Goal: Task Accomplishment & Management: Use online tool/utility

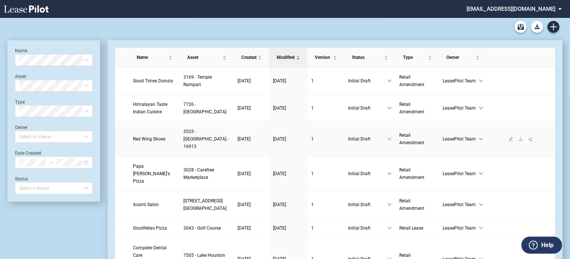
click at [141, 142] on span "Red Wing Shoes" at bounding box center [149, 139] width 32 height 5
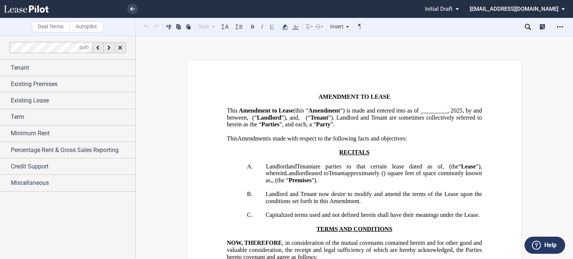
click at [340, 114] on span "”) is made and entered into as of _________," at bounding box center [394, 110] width 109 height 7
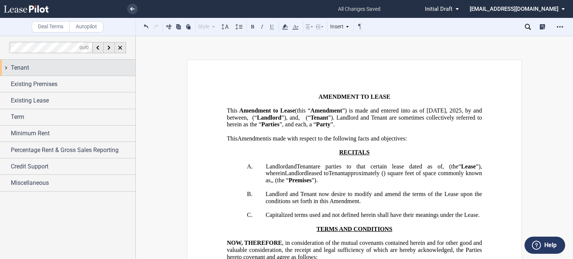
click at [60, 64] on div "Tenant" at bounding box center [73, 67] width 125 height 9
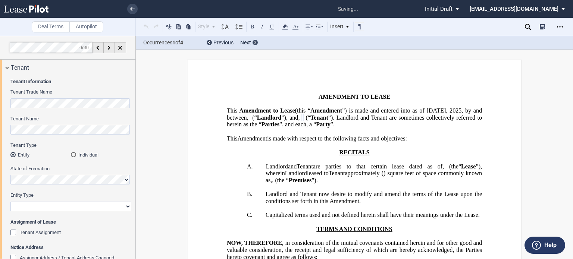
click at [124, 206] on select "Corporation Limited Liability Company General Partnership Limited Partnership O…" at bounding box center [70, 207] width 121 height 10
select select "corporation"
click at [10, 202] on select "Corporation Limited Liability Company General Partnership Limited Partnership O…" at bounding box center [70, 207] width 121 height 10
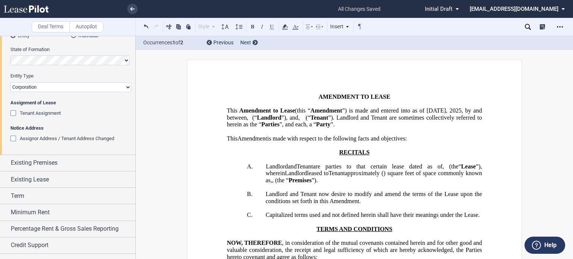
scroll to position [130, 0]
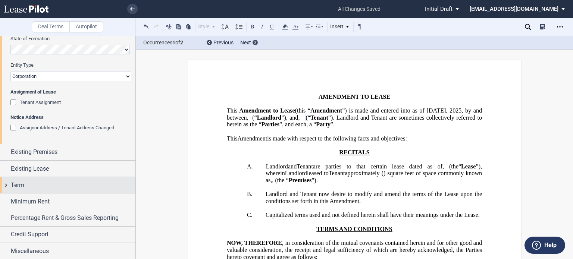
click at [77, 186] on div "Term" at bounding box center [73, 185] width 125 height 9
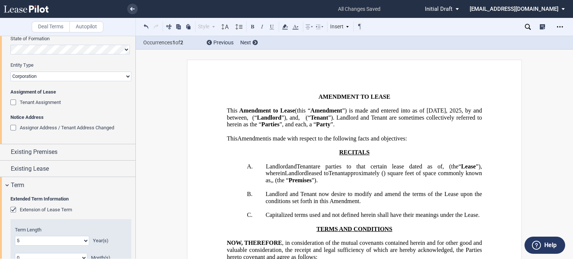
click at [441, 170] on span "are parties to that certain lease dated as of" at bounding box center [378, 166] width 130 height 7
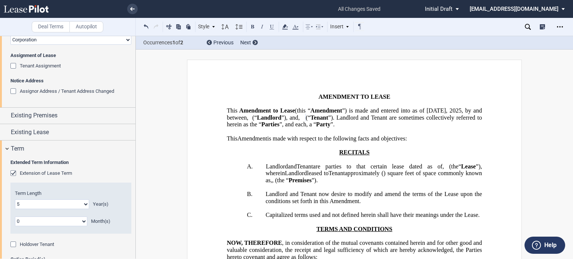
scroll to position [179, 0]
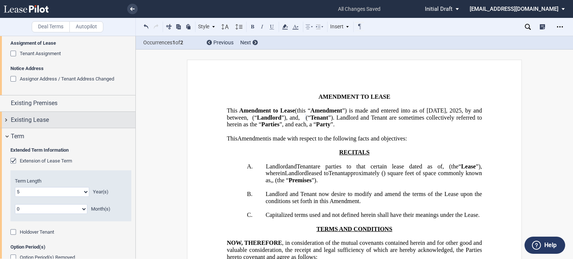
click at [87, 122] on div "Existing Lease" at bounding box center [73, 120] width 125 height 9
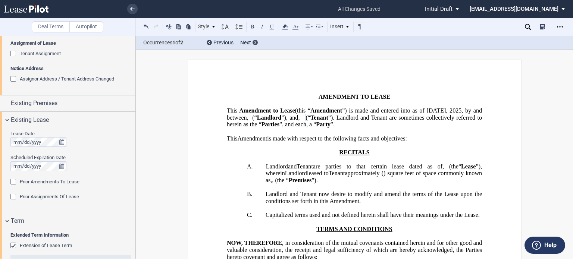
click at [14, 183] on div "Prior Amendments To Lease" at bounding box center [13, 182] width 7 height 7
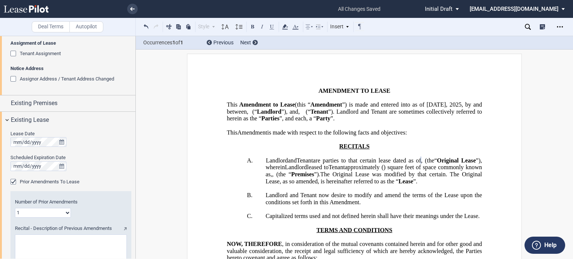
scroll to position [15, 0]
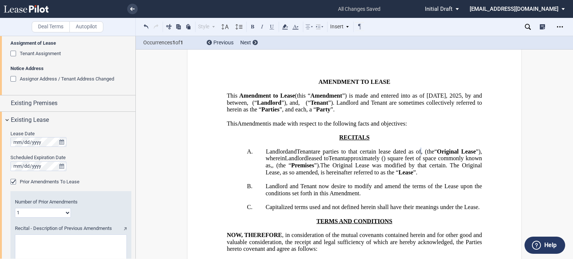
click at [82, 244] on textarea "Recital - Description of Previous Amendments" at bounding box center [71, 251] width 112 height 32
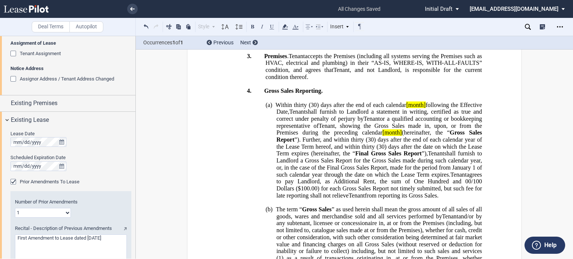
scroll to position [553, 0]
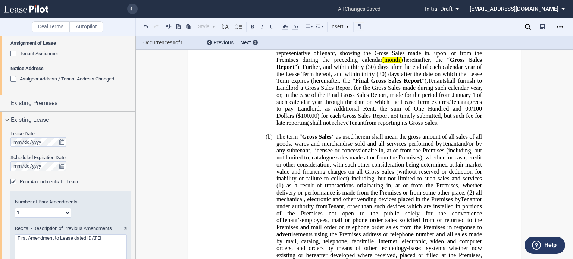
type textarea "First Amendment to Lease dated October 13, 2020"
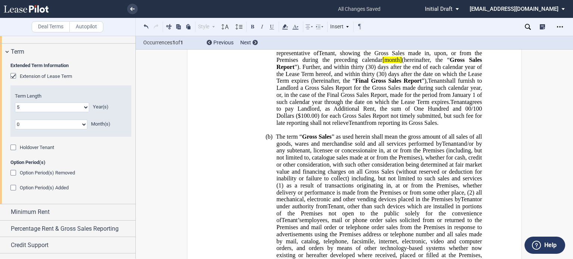
scroll to position [447, 0]
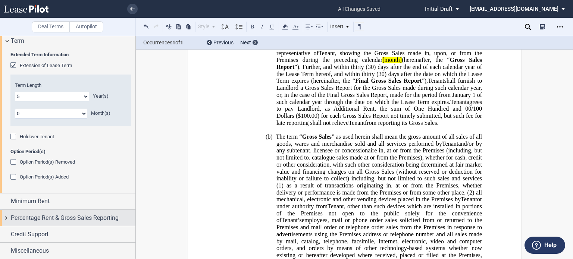
click at [99, 219] on span "Percentage Rent & Gross Sales Reporting" at bounding box center [65, 218] width 108 height 9
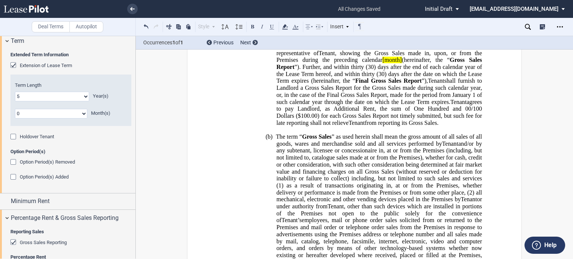
click at [10, 243] on div "Gross Sales Reporting" at bounding box center [13, 243] width 7 height 7
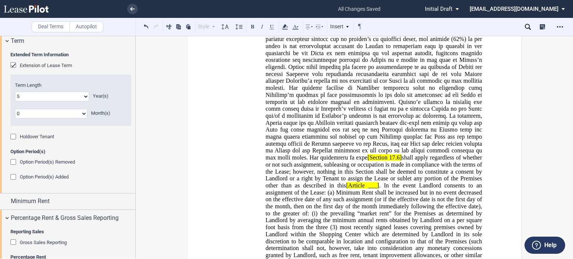
click at [375, 22] on span "[Section" at bounding box center [366, 18] width 20 height 7
click at [391, 22] on span "17.1]" at bounding box center [384, 18] width 13 height 7
drag, startPoint x: 352, startPoint y: 125, endPoint x: 417, endPoint y: 125, distance: 64.6
click at [417, 125] on span "Assignment Fee. Assignment fee in Section 17.1 [Section 17.6] shall apply regar…" at bounding box center [373, 168] width 219 height 307
click at [286, 28] on icon at bounding box center [285, 26] width 9 height 9
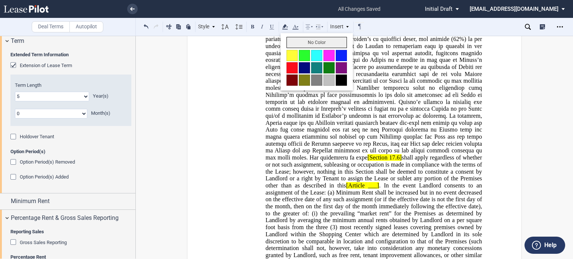
click at [294, 43] on button "No Color" at bounding box center [317, 42] width 60 height 11
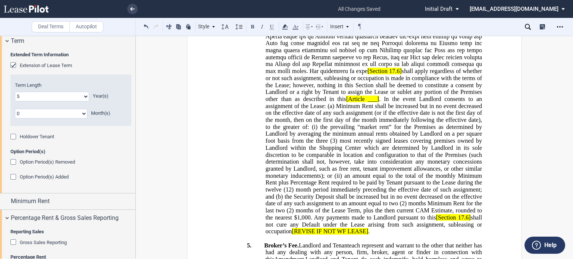
scroll to position [642, 0]
